Goal: Answer question/provide support

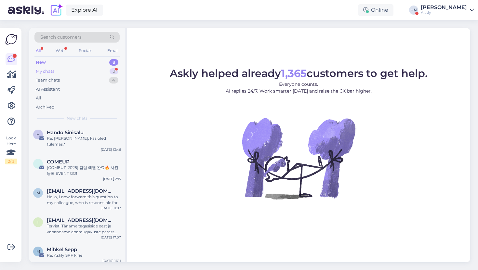
click at [96, 69] on div "My chats 2" at bounding box center [76, 71] width 85 height 9
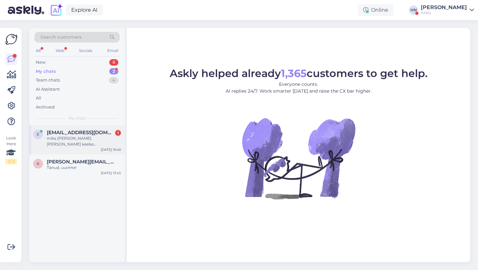
click at [83, 127] on div "e [EMAIL_ADDRESS][DOMAIN_NAME] 1 miks [PERSON_NAME] [PERSON_NAME] keelse [PERSO…" at bounding box center [77, 139] width 96 height 29
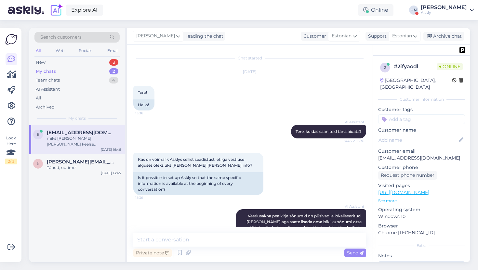
scroll to position [412, 0]
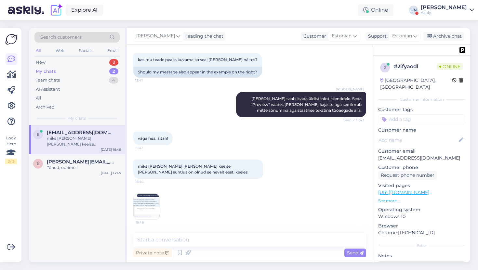
click at [140, 204] on img at bounding box center [147, 207] width 26 height 26
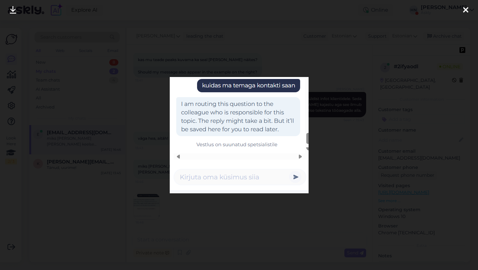
click at [107, 184] on div at bounding box center [239, 135] width 478 height 270
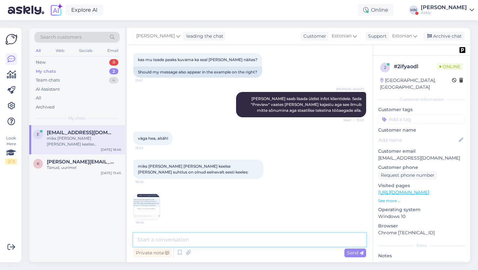
click at [170, 241] on textarea at bounding box center [249, 240] width 233 height 14
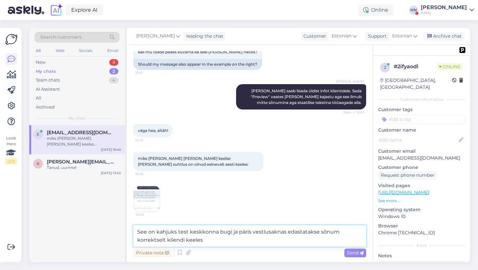
type textarea "See on kahjuks test keskkonna bugi ja päris vestlusaknas edastatakse sõnum korr…"
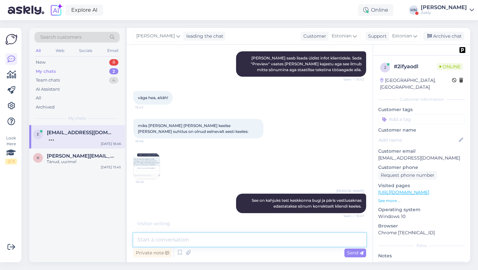
scroll to position [474, 0]
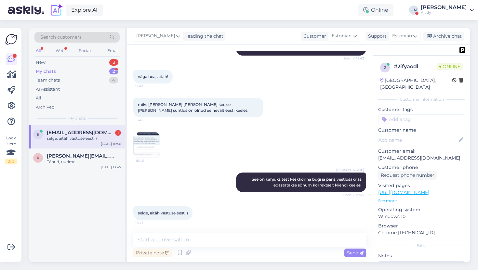
click at [175, 229] on div "Chat started [DATE] Tere! 15:36 Hello! AI Assistant Tere, kuidas saan teid [PER…" at bounding box center [250, 153] width 246 height 217
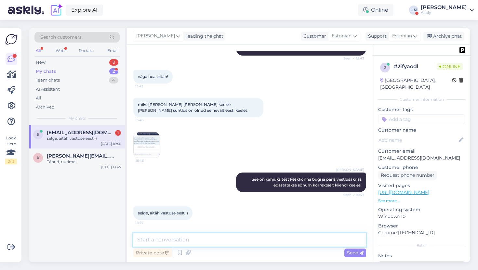
click at [175, 237] on textarea at bounding box center [249, 240] width 233 height 14
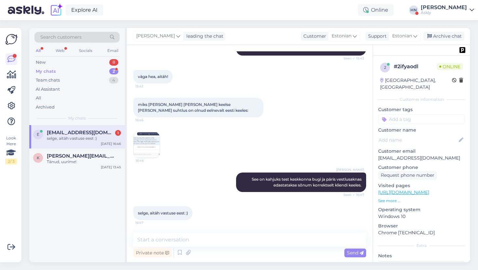
click at [100, 136] on div "selge, aitäh vastuse eest :)" at bounding box center [84, 139] width 74 height 6
click at [164, 197] on div "[PERSON_NAME] See on kahjuks test keskkonna bugi ja päris vestlusaknas edastata…" at bounding box center [249, 182] width 233 height 34
click at [262, 91] on div "miks [PERSON_NAME] [PERSON_NAME] keelse [PERSON_NAME] suhtlus on olnud eelneval…" at bounding box center [249, 128] width 233 height 75
